Goal: Task Accomplishment & Management: Complete application form

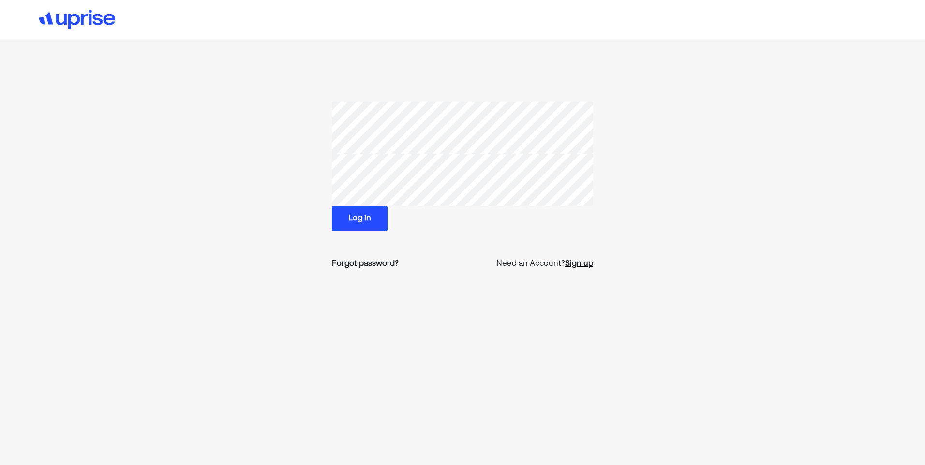
click at [574, 264] on div "Sign up" at bounding box center [579, 264] width 28 height 12
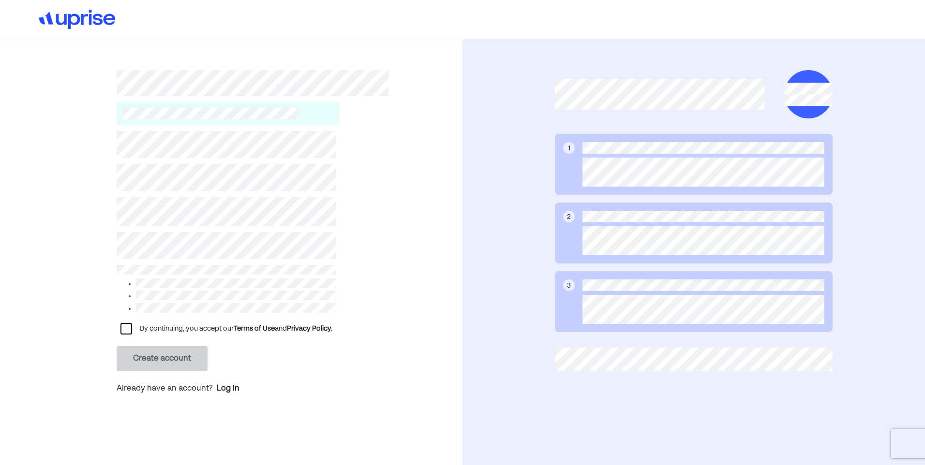
click at [120, 324] on div at bounding box center [126, 329] width 12 height 12
click at [159, 353] on button "Create account" at bounding box center [162, 358] width 91 height 25
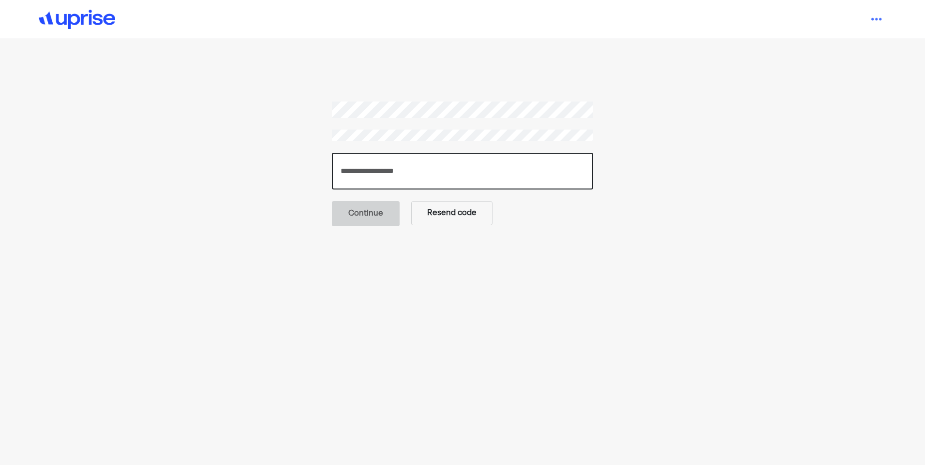
click at [356, 169] on input "number" at bounding box center [462, 171] width 261 height 37
type input "******"
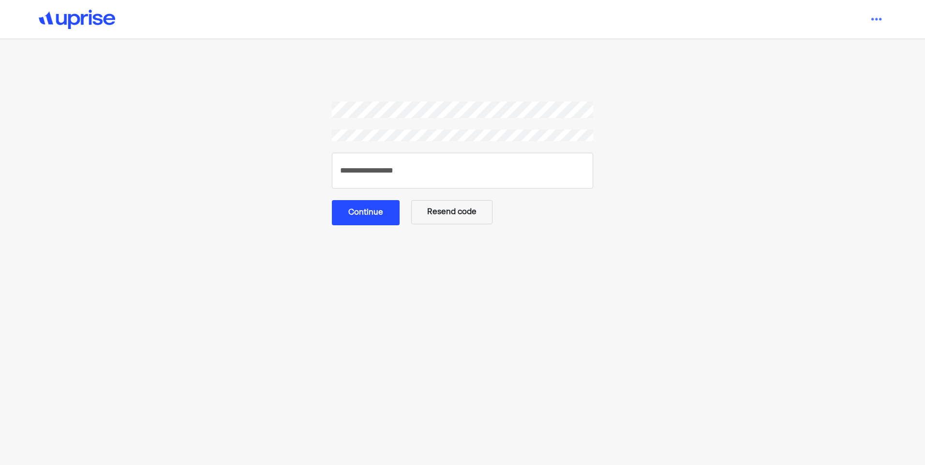
click at [373, 216] on button "Continue" at bounding box center [366, 212] width 68 height 25
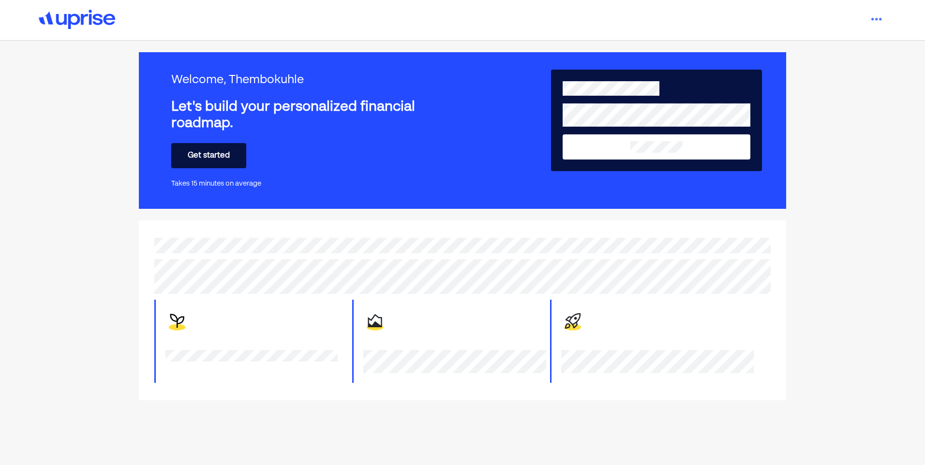
click at [214, 159] on button "Get started" at bounding box center [208, 155] width 75 height 25
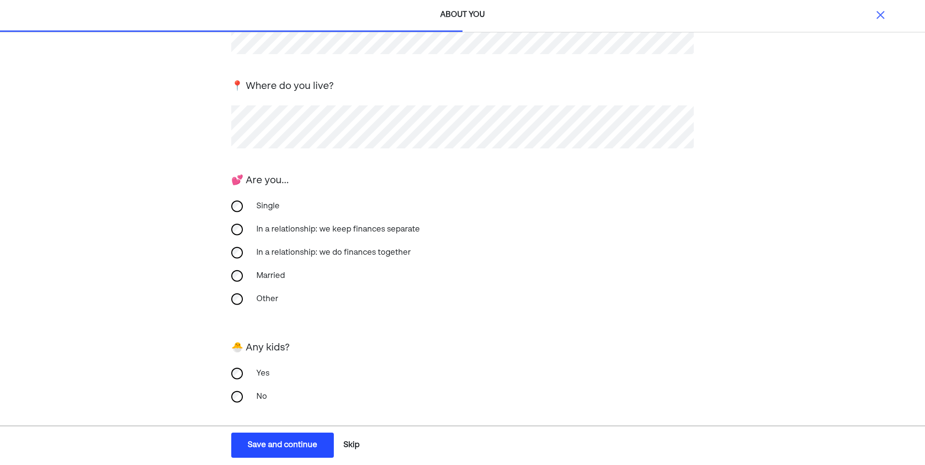
scroll to position [119, 0]
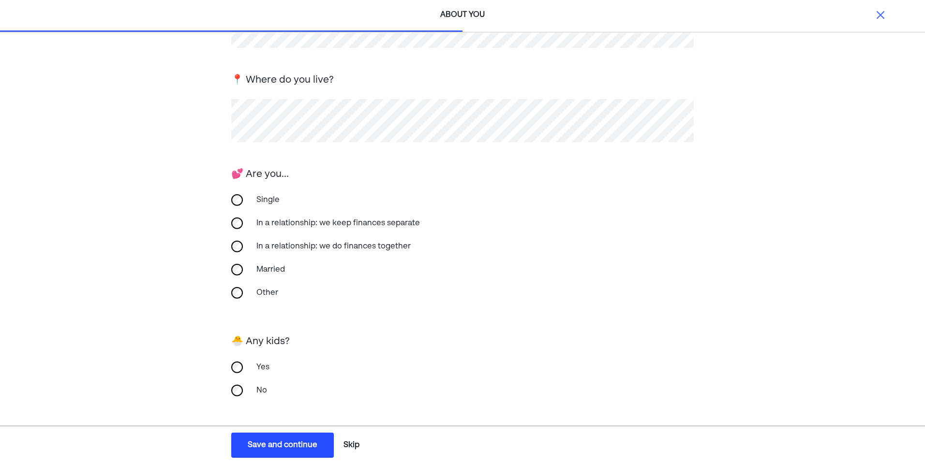
click at [273, 442] on div "Save and continue" at bounding box center [283, 446] width 70 height 12
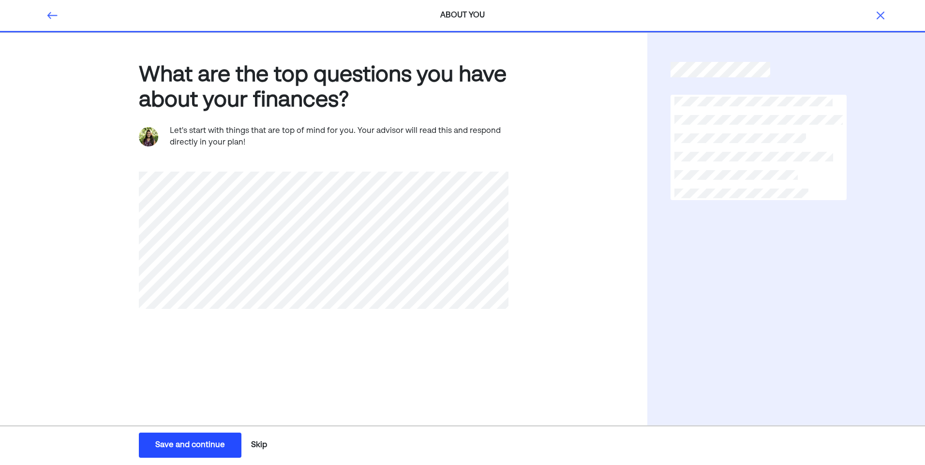
click at [169, 445] on div "Save and continue" at bounding box center [190, 446] width 70 height 12
